Goal: Check status: Check status

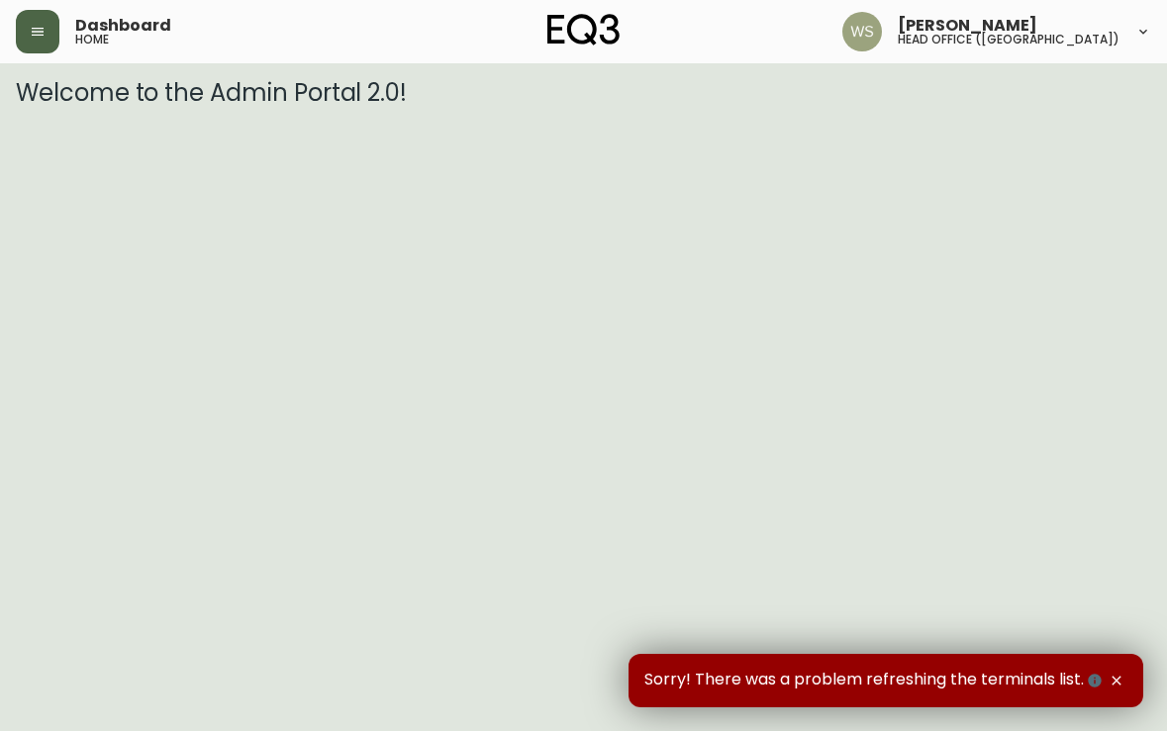
click at [40, 36] on icon "button" at bounding box center [38, 32] width 16 height 16
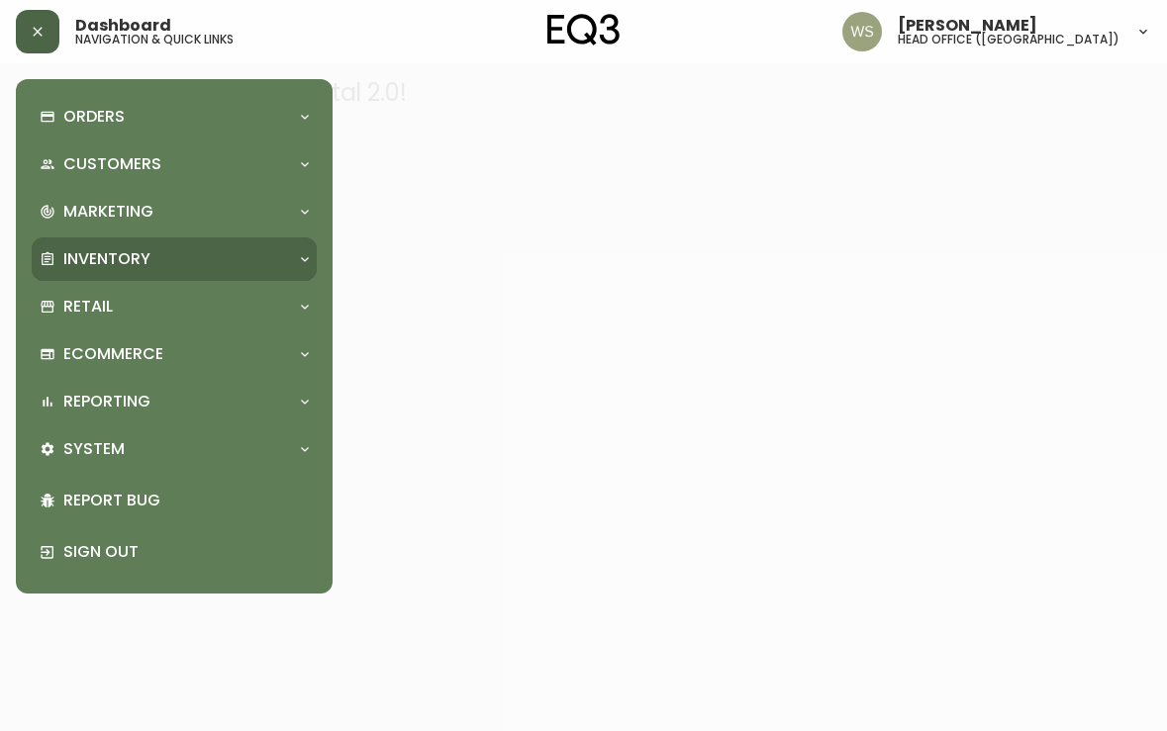
click at [99, 264] on p "Inventory" at bounding box center [106, 259] width 87 height 22
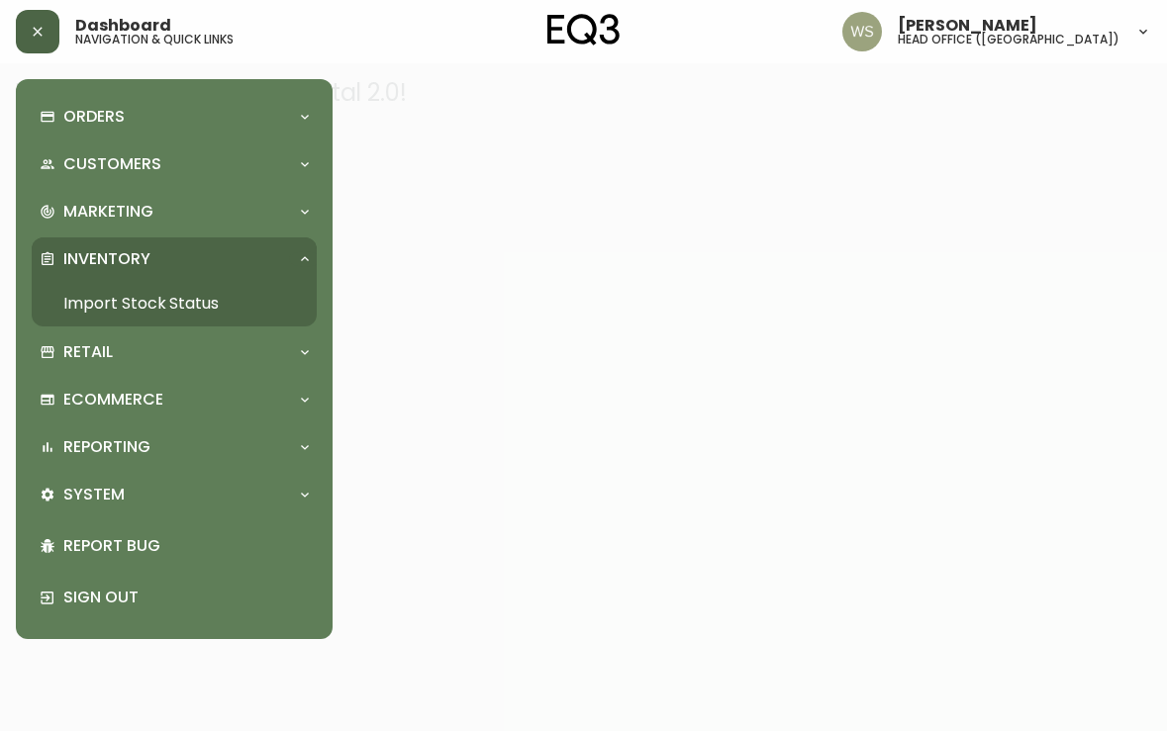
click at [104, 300] on link "Import Stock Status" at bounding box center [174, 304] width 285 height 46
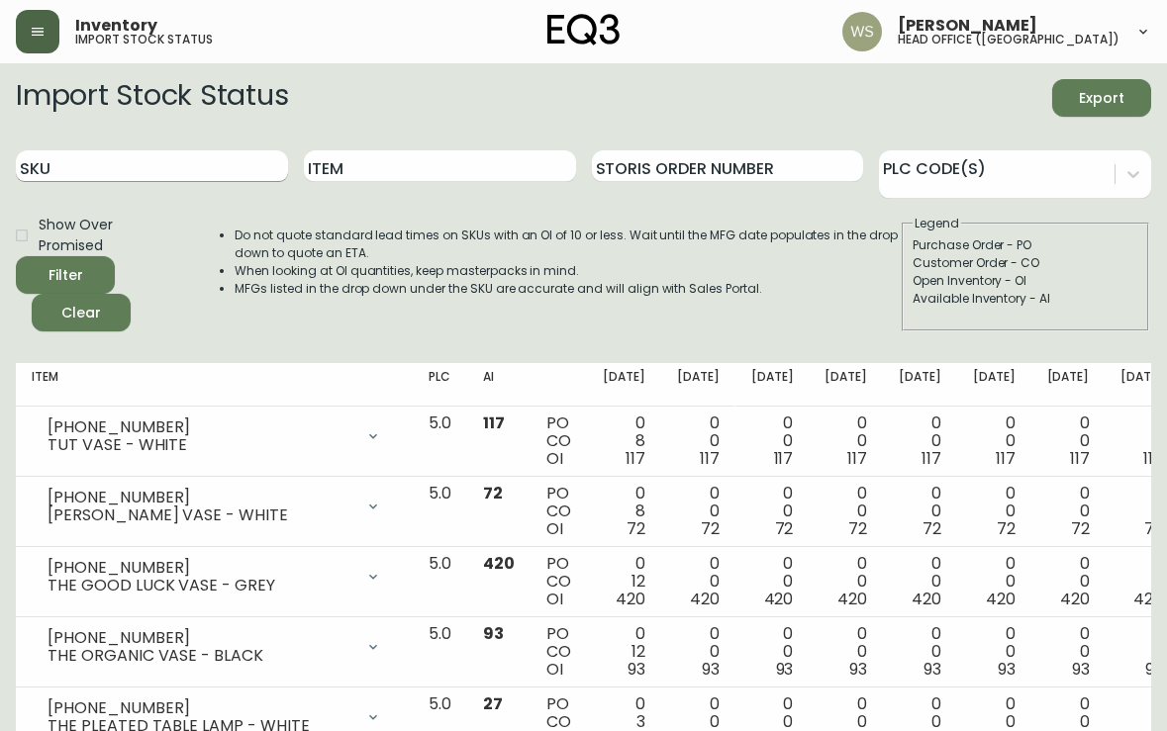
click at [121, 160] on input "SKU" at bounding box center [152, 166] width 272 height 32
paste input "[PHONE_NUMBER]"
click at [16, 256] on button "Filter" at bounding box center [65, 275] width 99 height 38
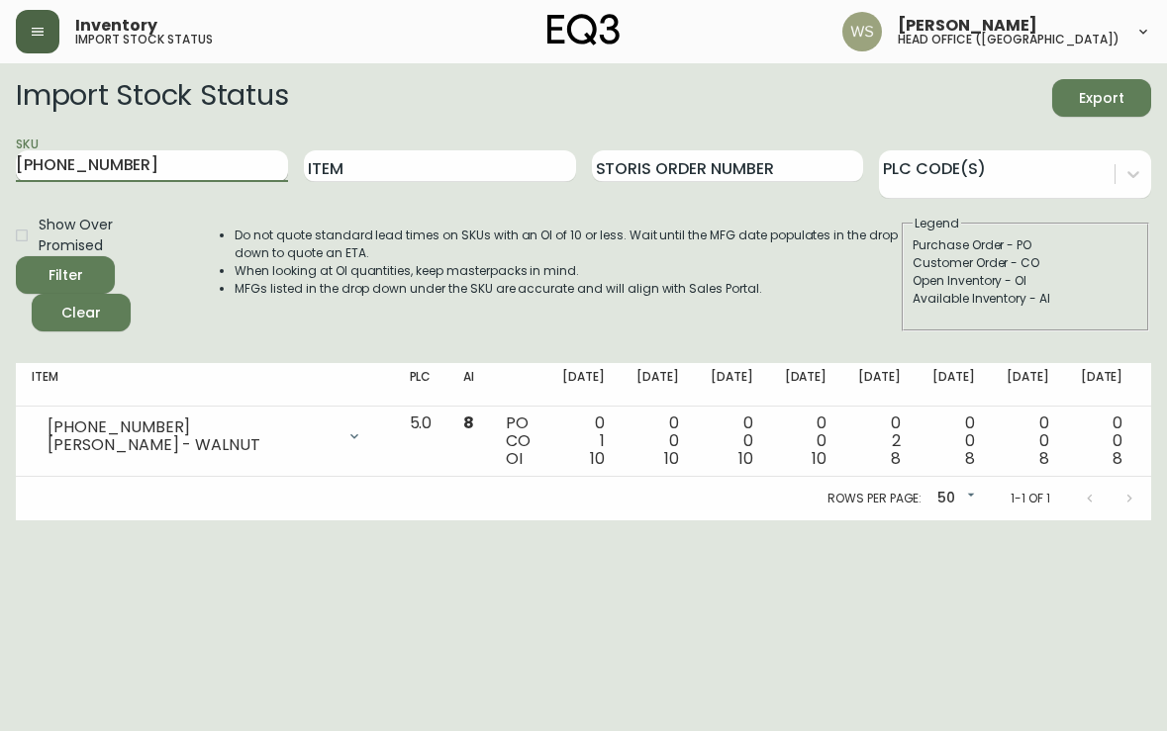
click at [95, 168] on input "[PHONE_NUMBER]" at bounding box center [152, 166] width 272 height 32
paste input "20-0437"
type input "[PHONE_NUMBER]"
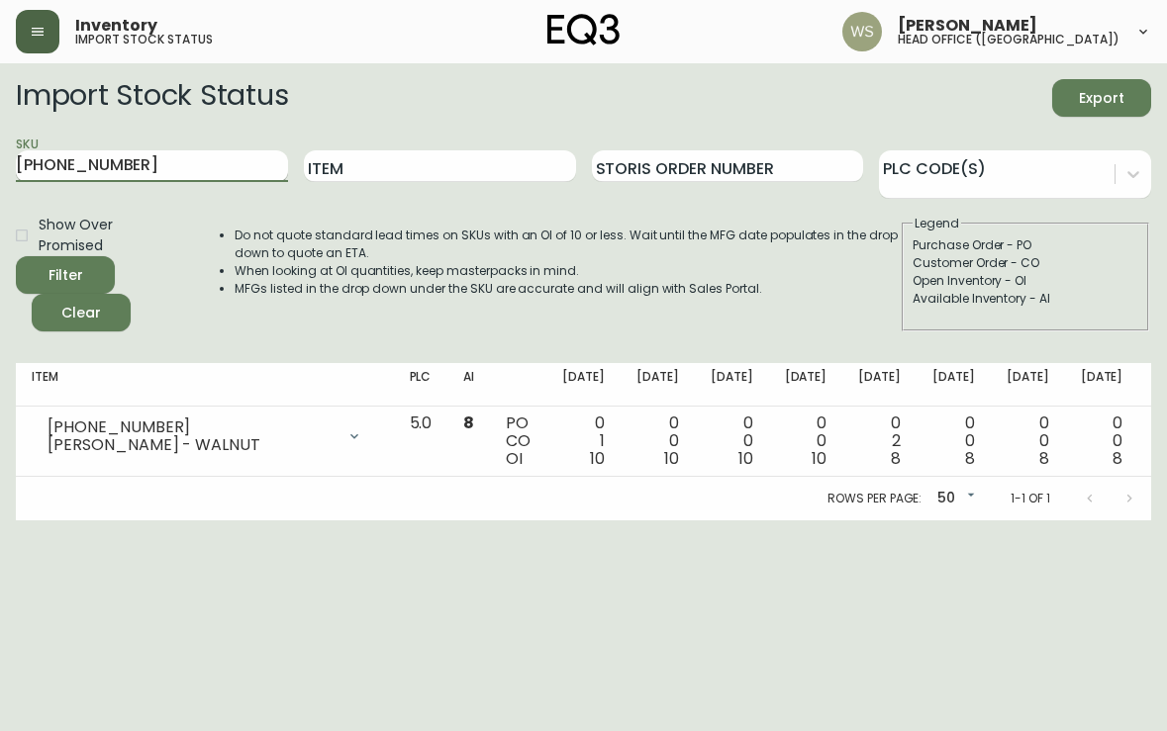
click at [16, 256] on button "Filter" at bounding box center [65, 275] width 99 height 38
